Goal: Information Seeking & Learning: Learn about a topic

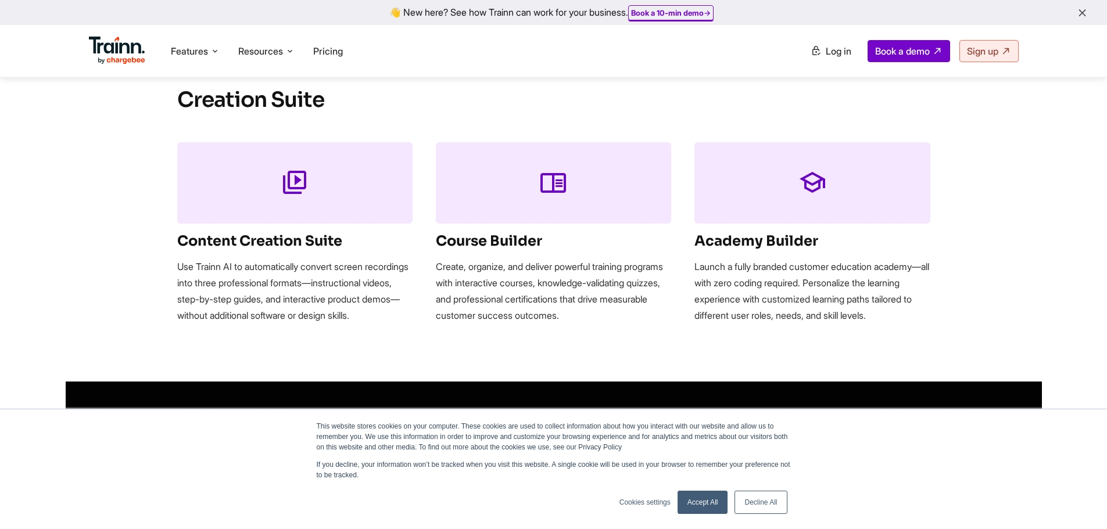
scroll to position [1394, 0]
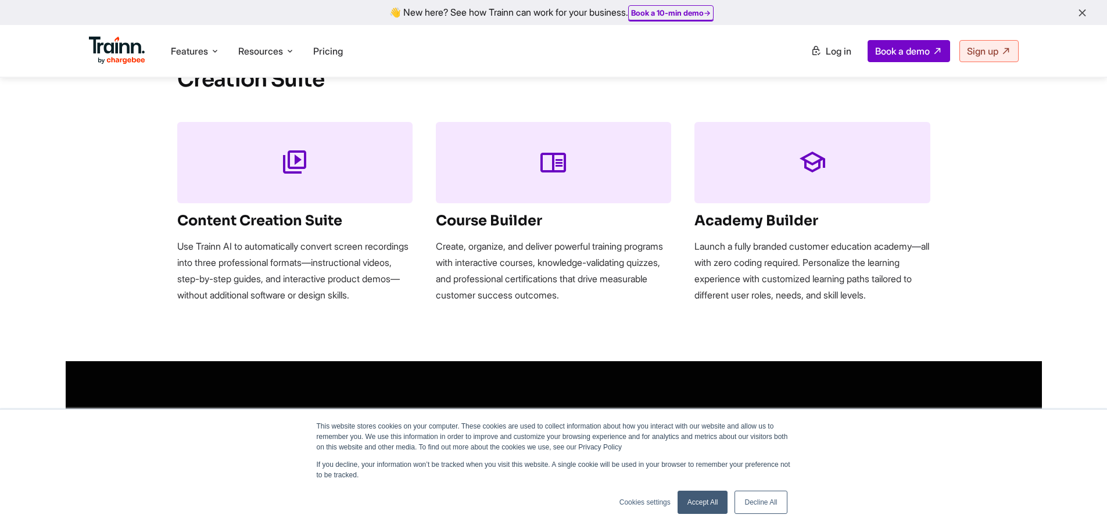
click at [707, 510] on link "Accept All" at bounding box center [702, 502] width 51 height 23
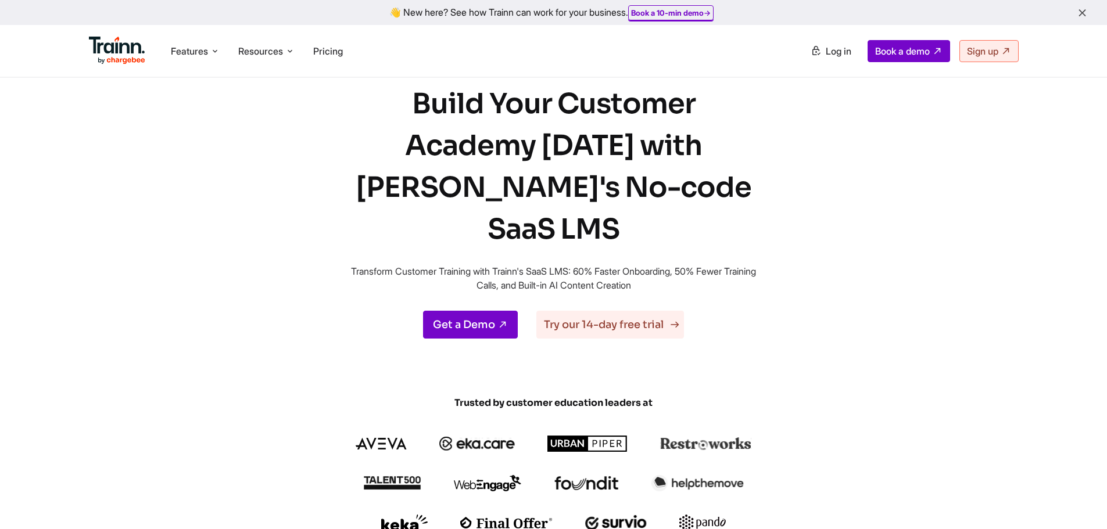
scroll to position [0, 0]
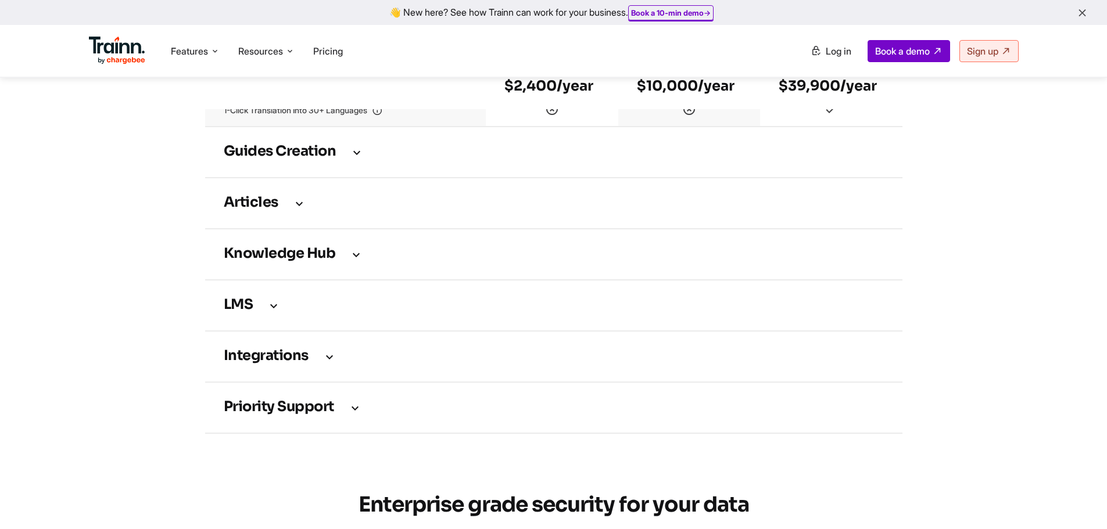
scroll to position [1627, 0]
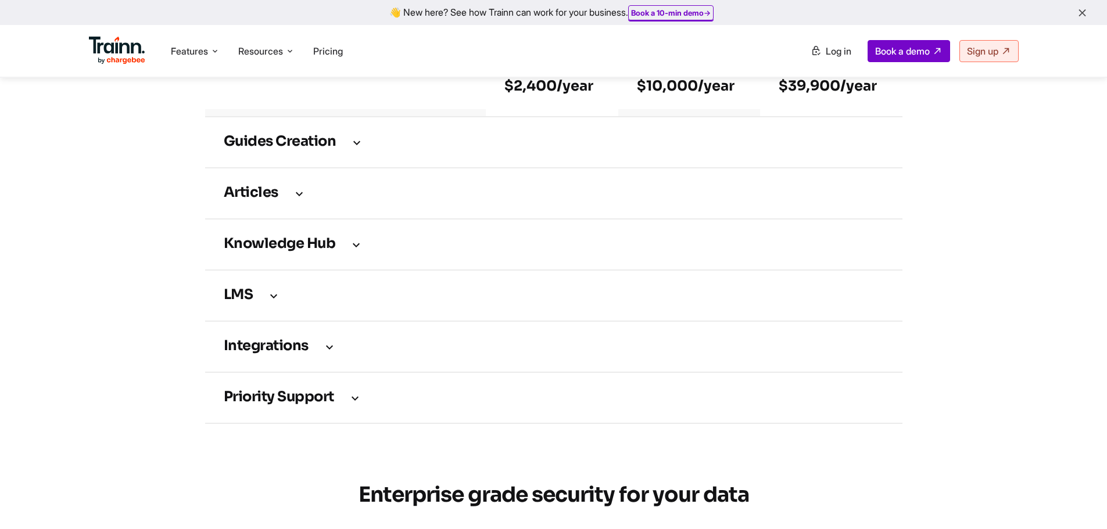
click at [357, 149] on icon at bounding box center [357, 142] width 14 height 13
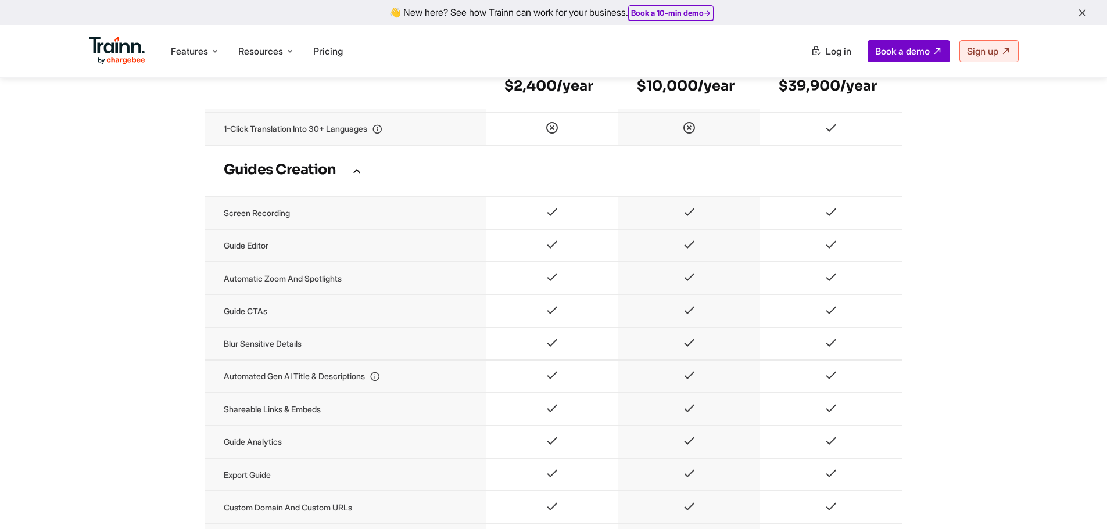
scroll to position [1569, 0]
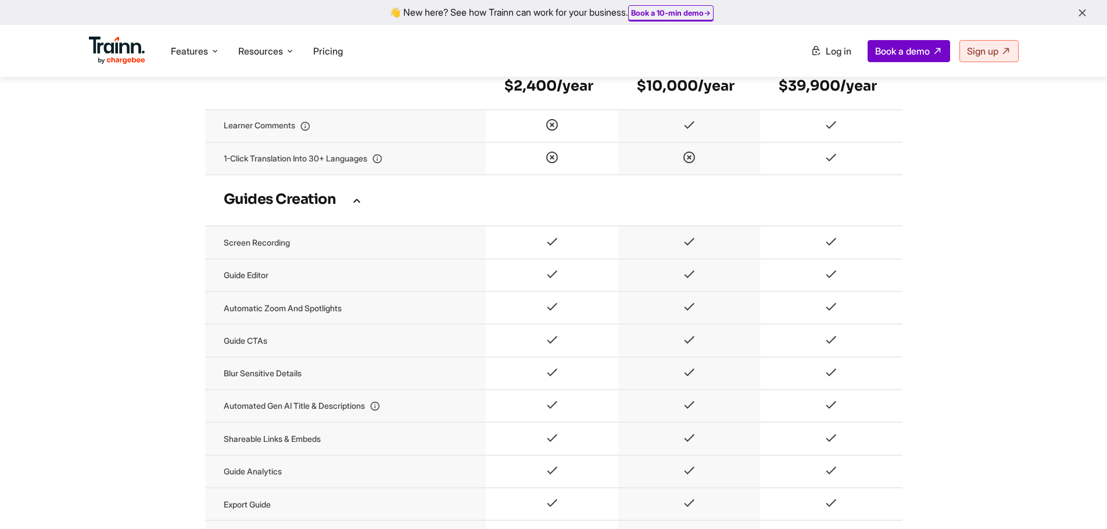
click at [357, 207] on icon at bounding box center [357, 200] width 14 height 13
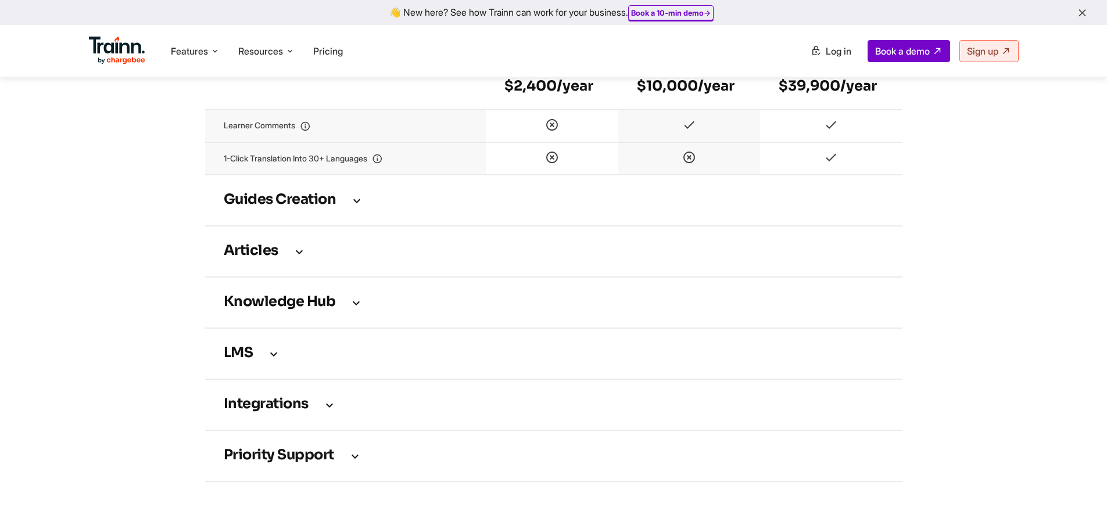
click at [300, 257] on icon at bounding box center [299, 251] width 14 height 13
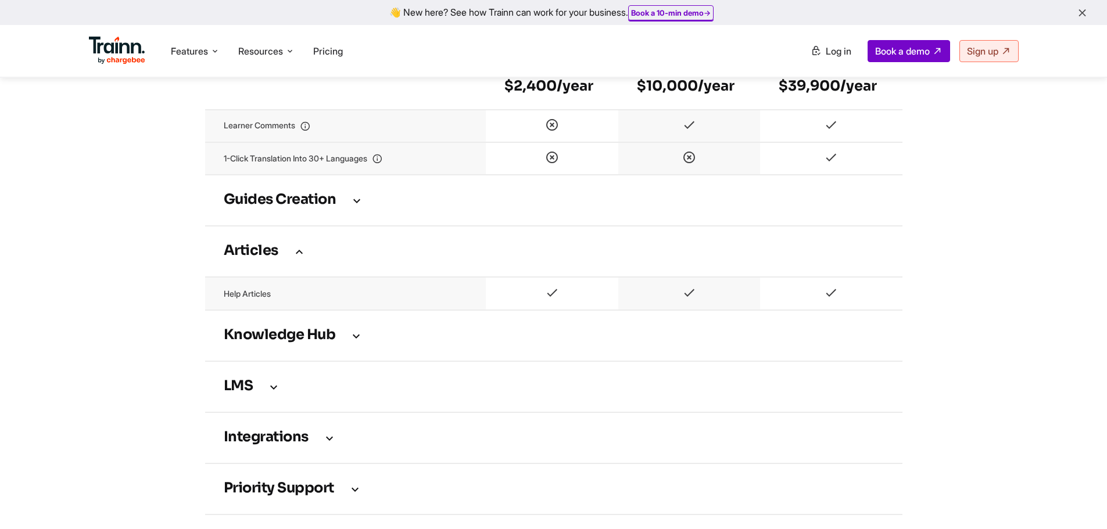
click at [300, 258] on icon at bounding box center [299, 251] width 14 height 13
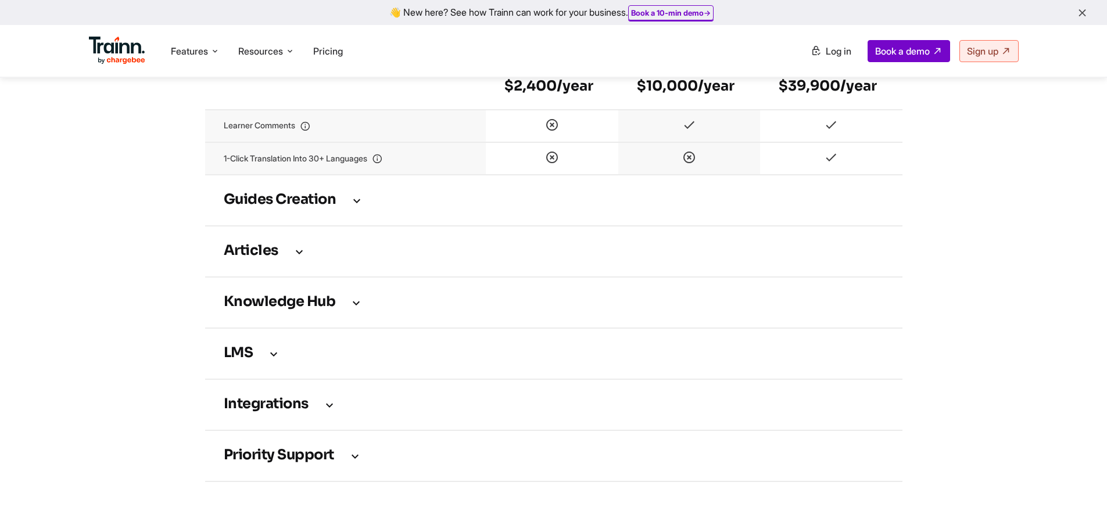
click at [349, 309] on h3 "Knowledge Hub" at bounding box center [554, 302] width 660 height 13
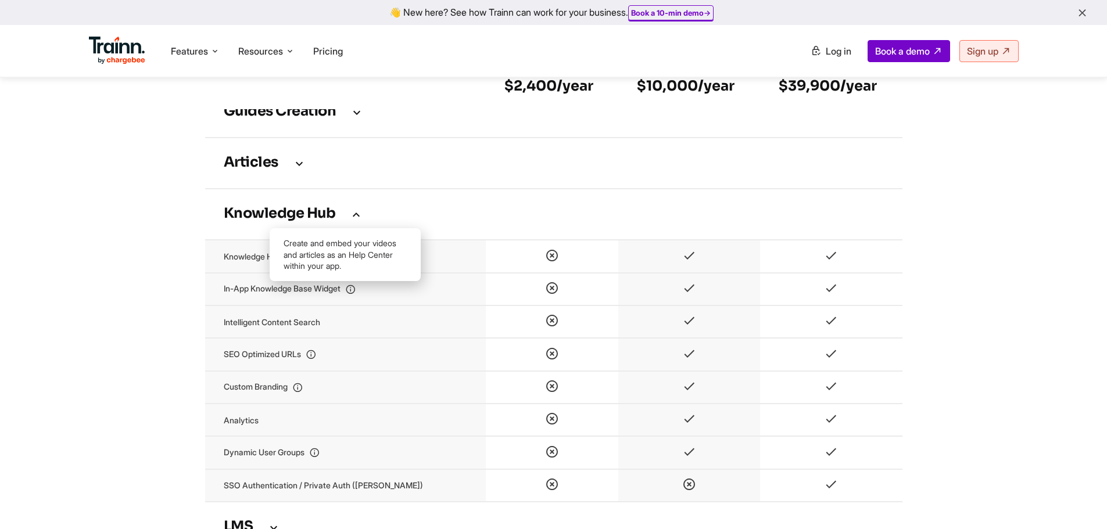
scroll to position [1685, 0]
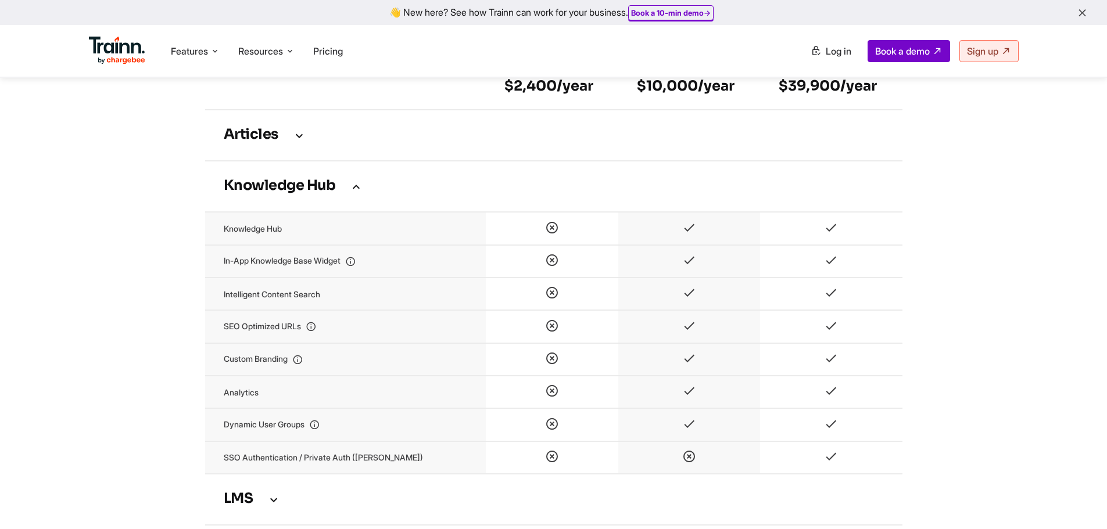
click at [357, 193] on icon at bounding box center [356, 186] width 14 height 13
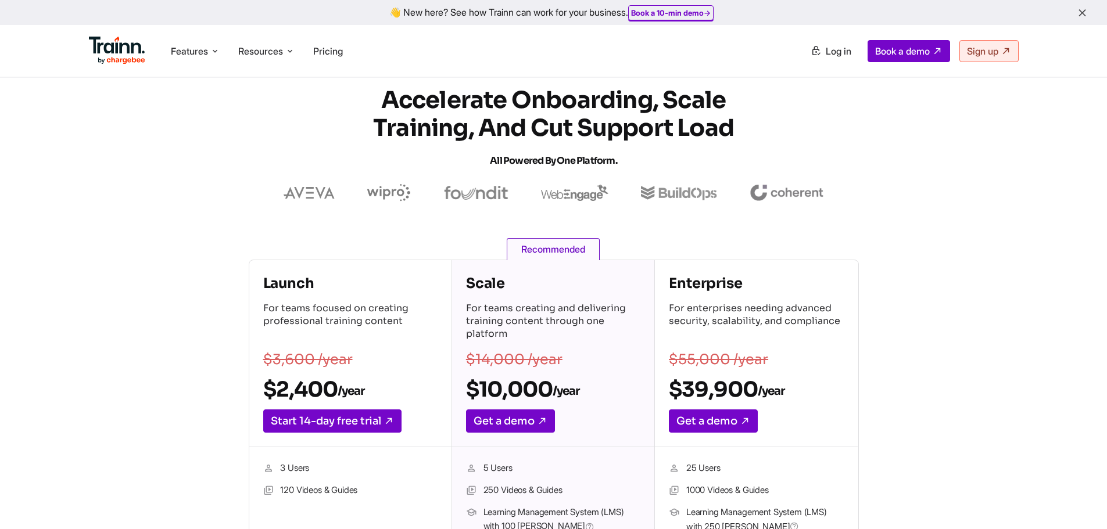
scroll to position [0, 0]
